Goal: Task Accomplishment & Management: Complete application form

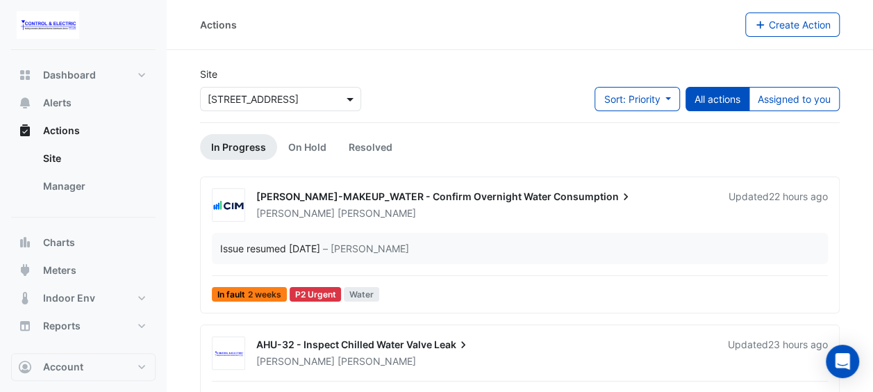
click at [354, 94] on span at bounding box center [351, 99] width 17 height 15
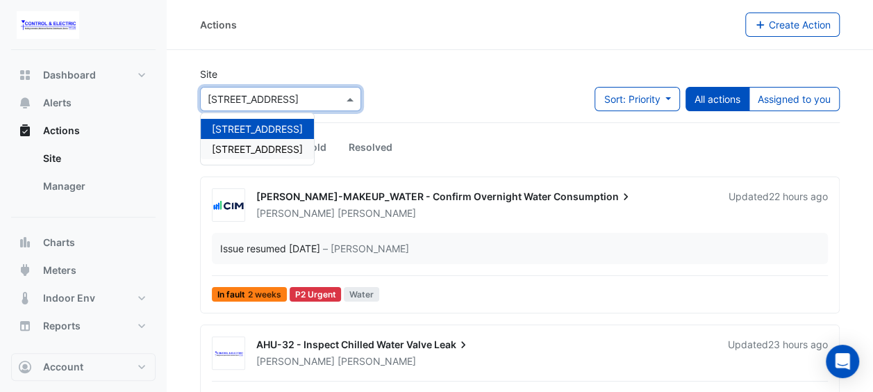
click at [283, 139] on div "[STREET_ADDRESS]" at bounding box center [257, 149] width 113 height 20
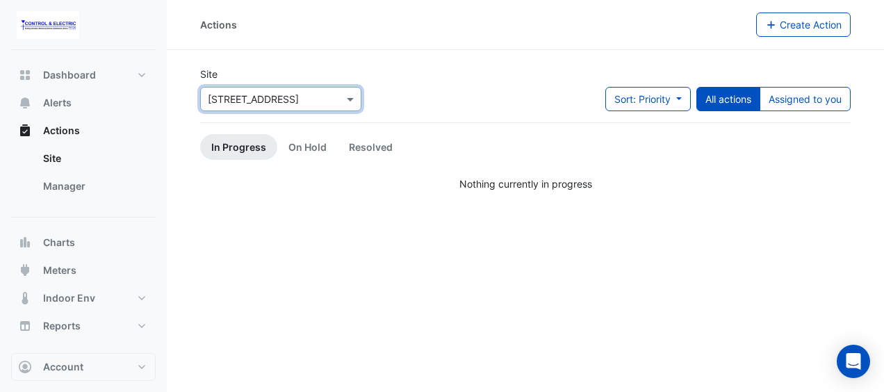
click at [310, 103] on input "text" at bounding box center [267, 99] width 118 height 15
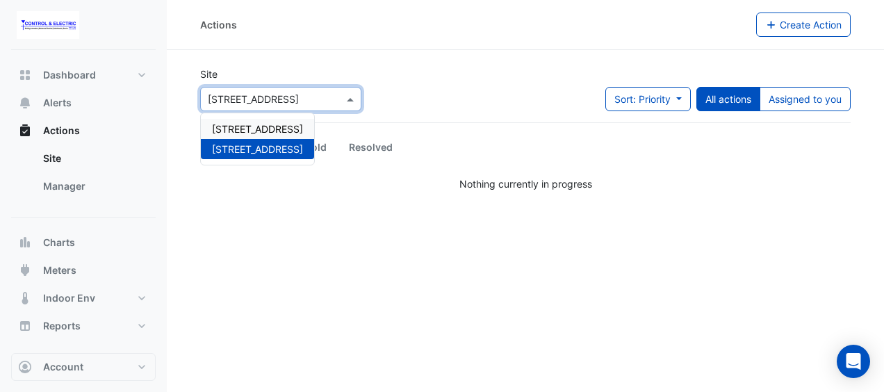
click at [290, 126] on span "[STREET_ADDRESS]" at bounding box center [257, 129] width 91 height 12
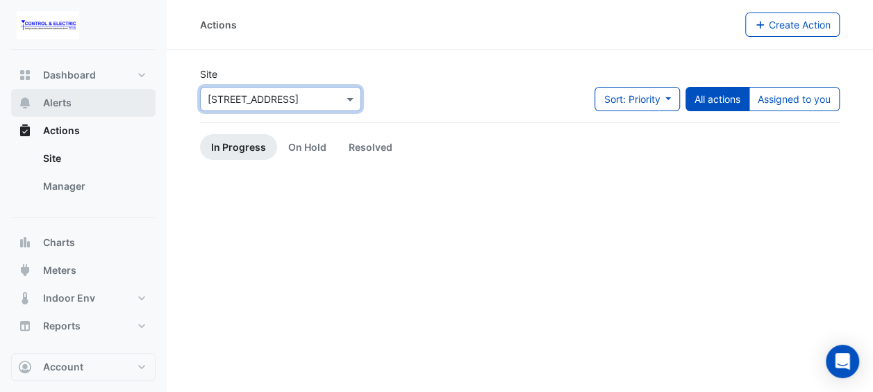
click at [100, 101] on button "Alerts" at bounding box center [83, 103] width 144 height 28
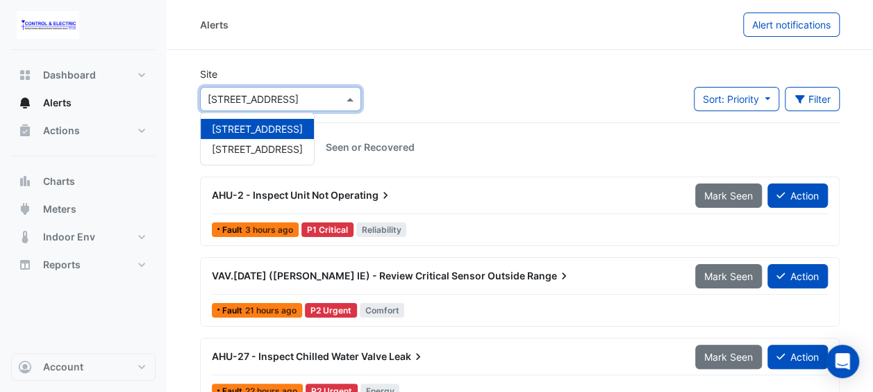
click at [292, 97] on input "text" at bounding box center [267, 99] width 118 height 15
click at [451, 126] on app-alert-tickets "Site Select a Site × [STREET_ADDRESS] [STREET_ADDRESS][GEOGRAPHIC_DATA][STREET_…" at bounding box center [520, 356] width 640 height 578
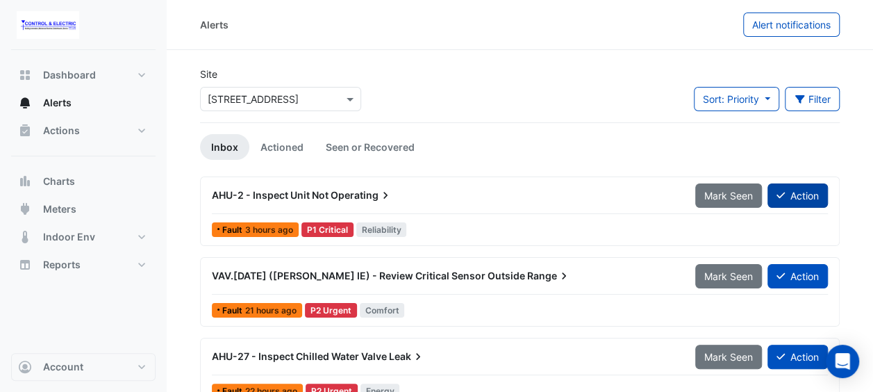
click at [791, 190] on button "Action" at bounding box center [798, 195] width 60 height 24
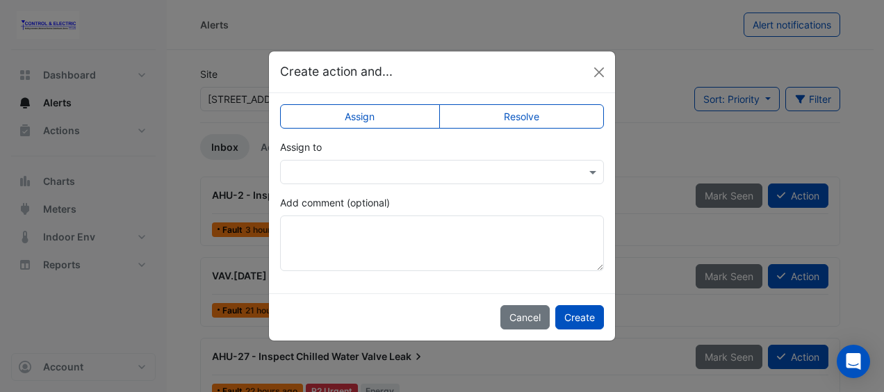
click at [504, 178] on div at bounding box center [442, 172] width 324 height 24
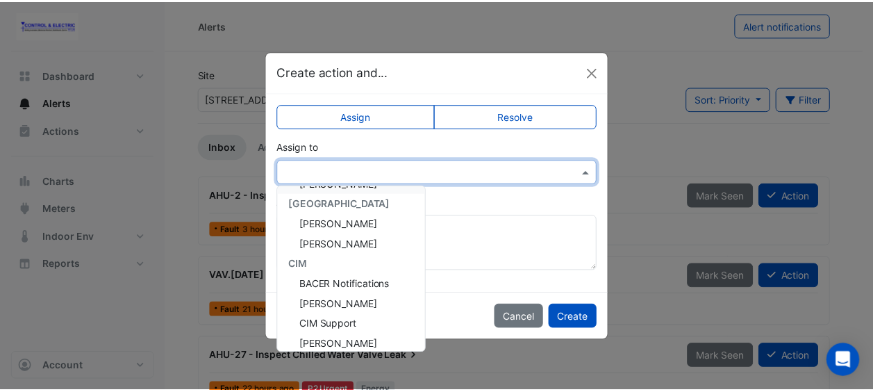
scroll to position [126, 0]
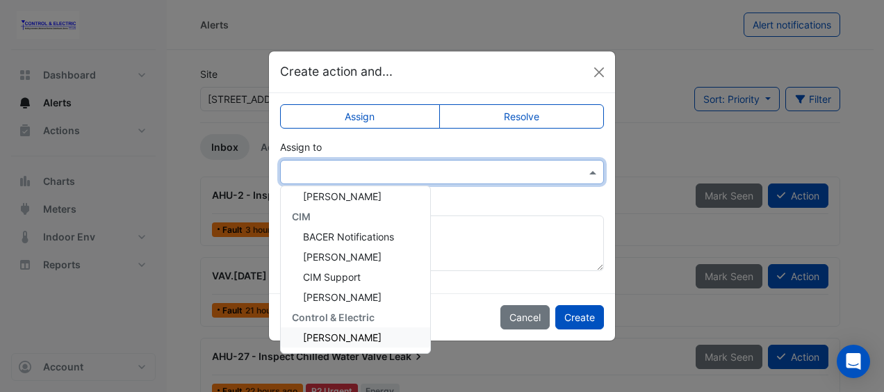
click at [346, 340] on span "[PERSON_NAME]" at bounding box center [342, 337] width 78 height 12
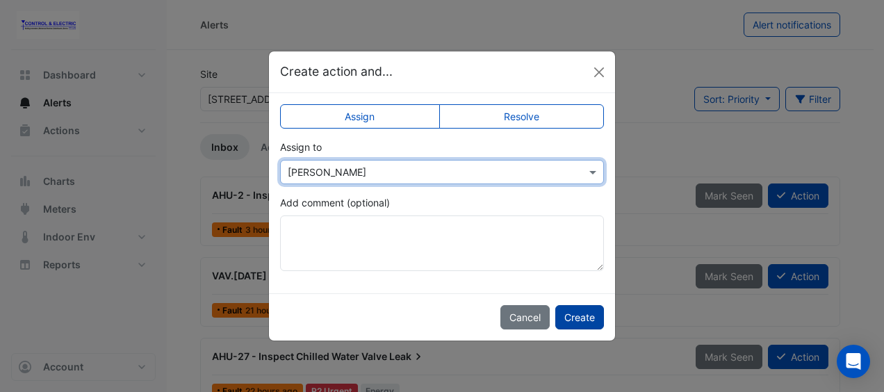
click at [565, 314] on button "Create" at bounding box center [579, 317] width 49 height 24
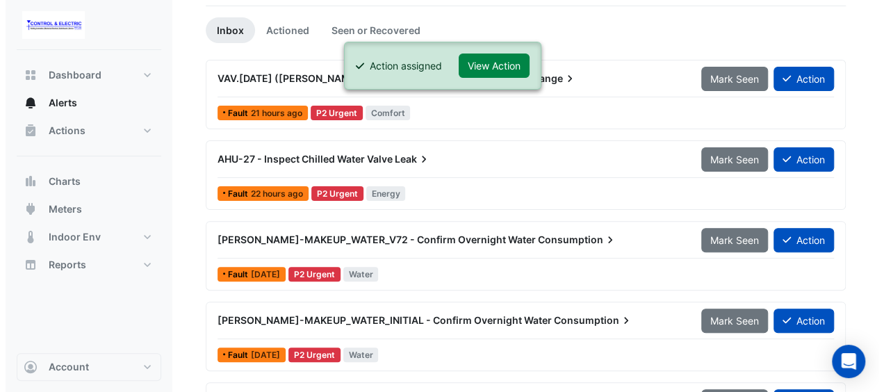
scroll to position [114, 0]
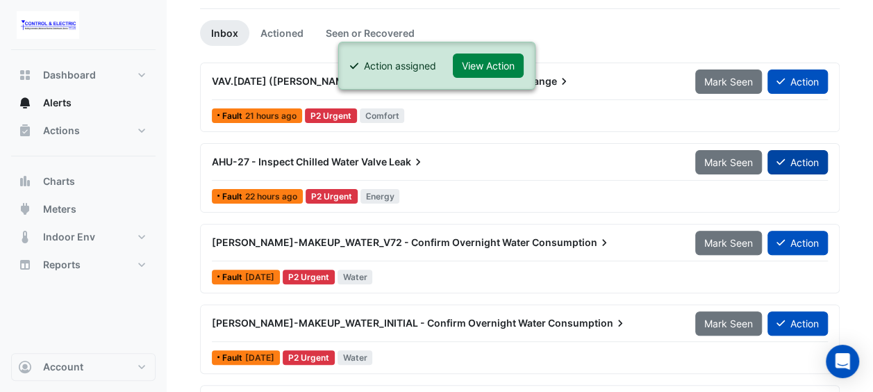
click at [788, 154] on button "Action" at bounding box center [798, 162] width 60 height 24
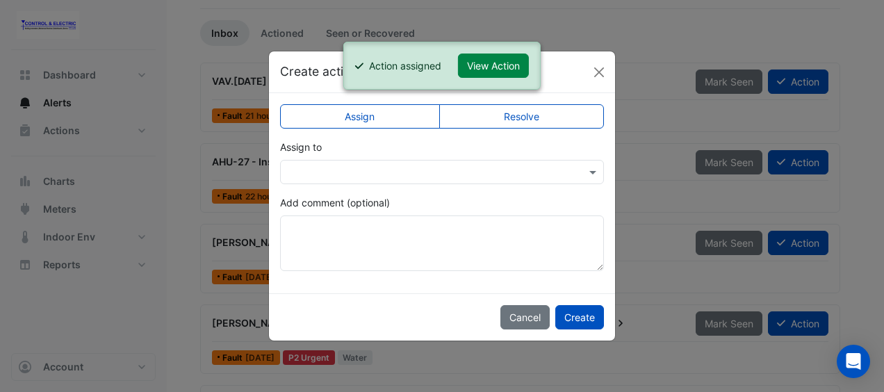
click at [538, 172] on input "text" at bounding box center [428, 172] width 281 height 15
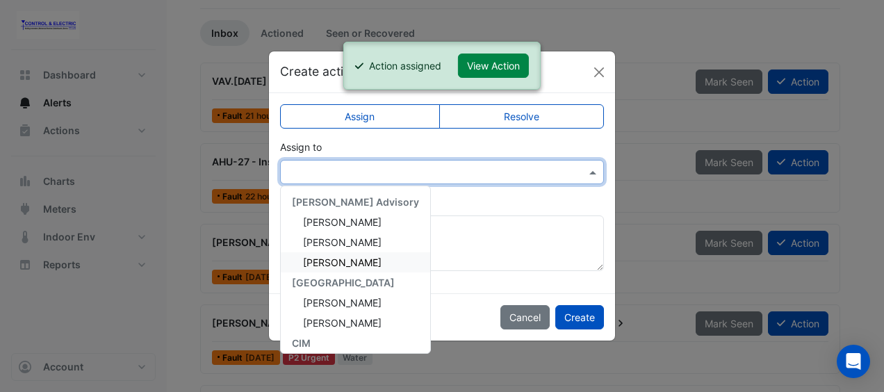
scroll to position [126, 0]
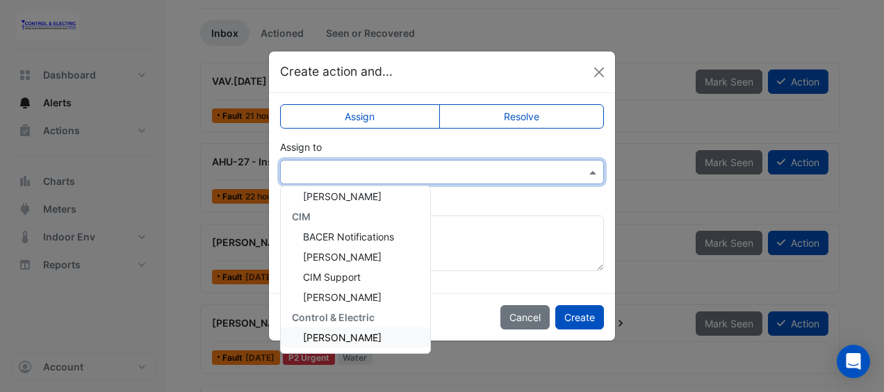
click at [346, 330] on div "[PERSON_NAME]" at bounding box center [355, 337] width 149 height 20
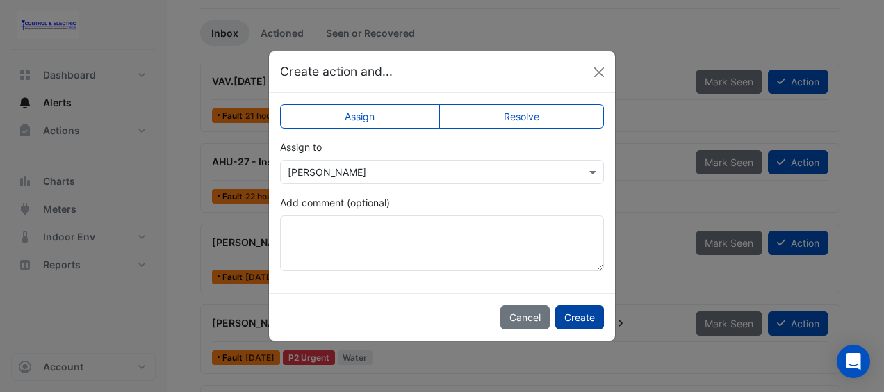
click at [565, 313] on button "Create" at bounding box center [579, 317] width 49 height 24
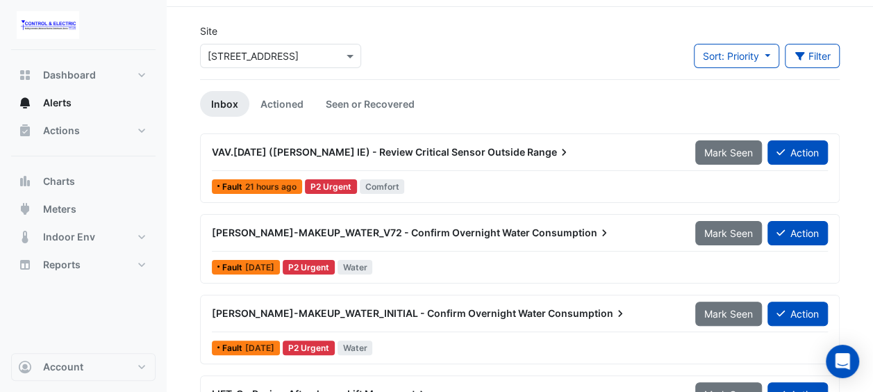
scroll to position [0, 0]
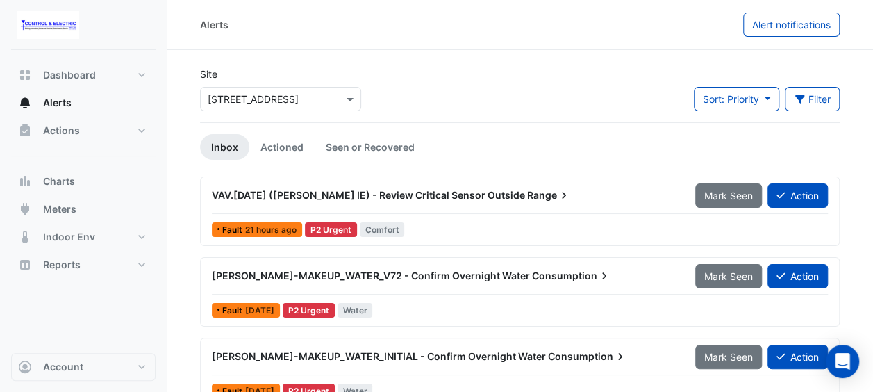
click at [254, 87] on div "Select a Site × [STREET_ADDRESS]" at bounding box center [280, 99] width 161 height 24
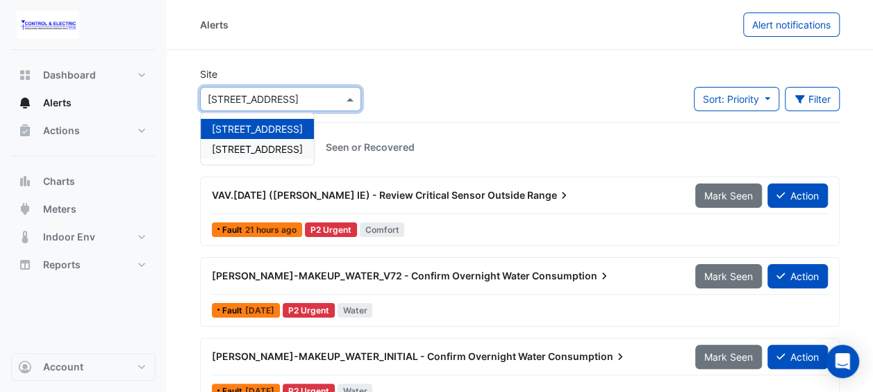
click at [234, 147] on span "[STREET_ADDRESS]" at bounding box center [257, 149] width 91 height 12
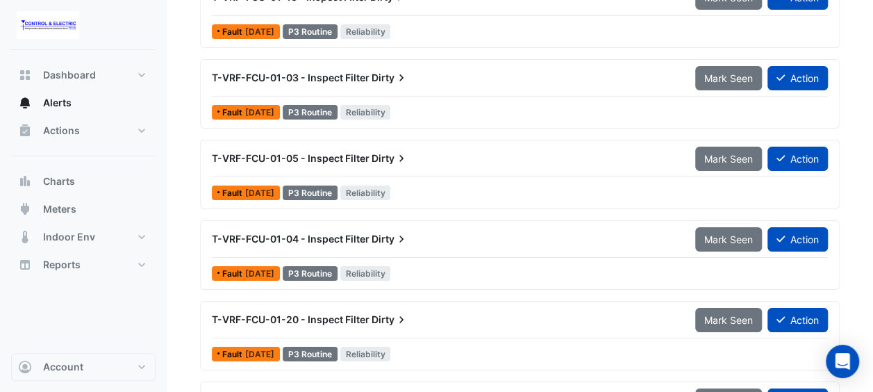
scroll to position [2420, 0]
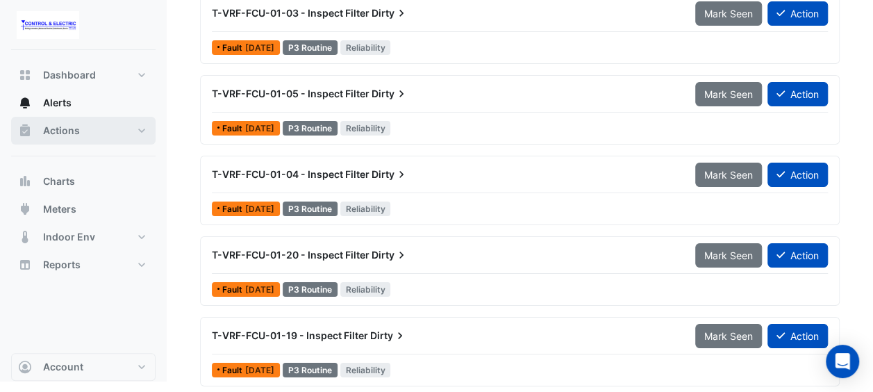
click at [84, 125] on button "Actions" at bounding box center [83, 131] width 144 height 28
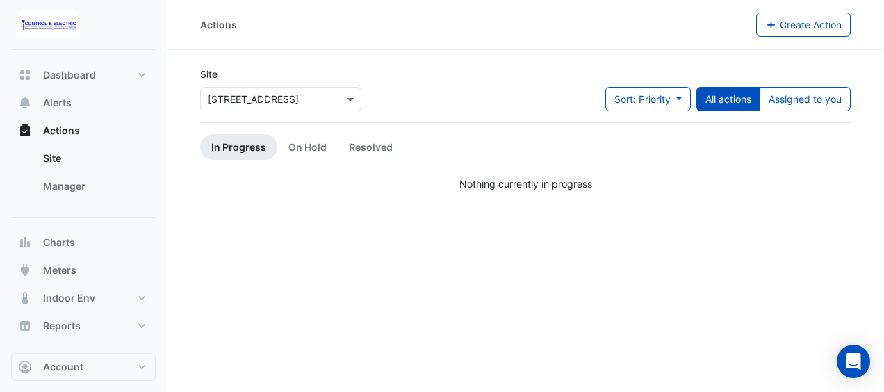
click at [323, 100] on input "text" at bounding box center [267, 99] width 118 height 15
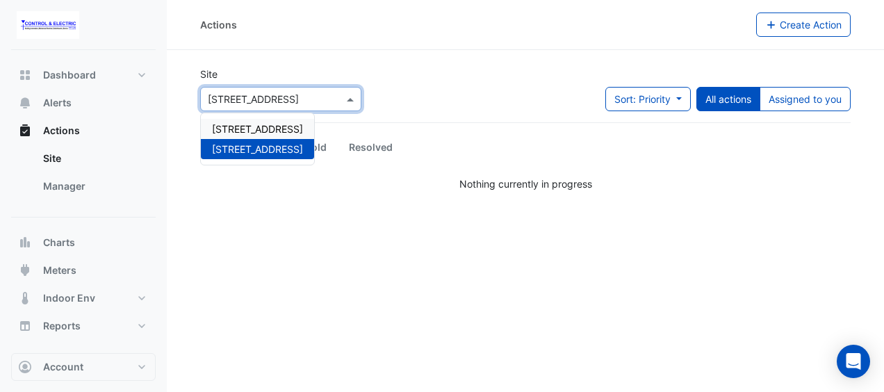
click at [267, 130] on span "[STREET_ADDRESS]" at bounding box center [257, 129] width 91 height 12
